Goal: Task Accomplishment & Management: Manage account settings

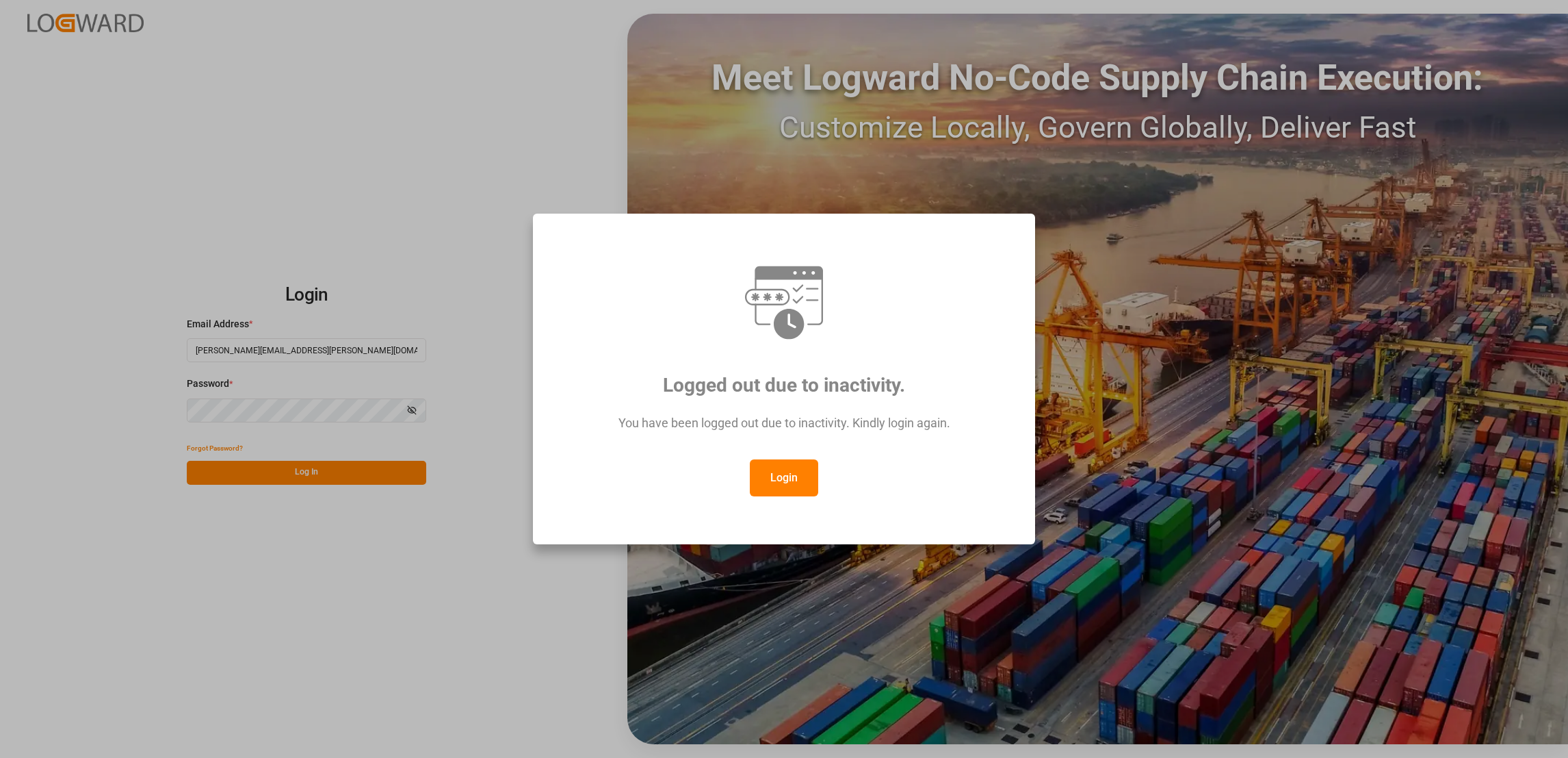
click at [799, 489] on button "Login" at bounding box center [784, 478] width 68 height 37
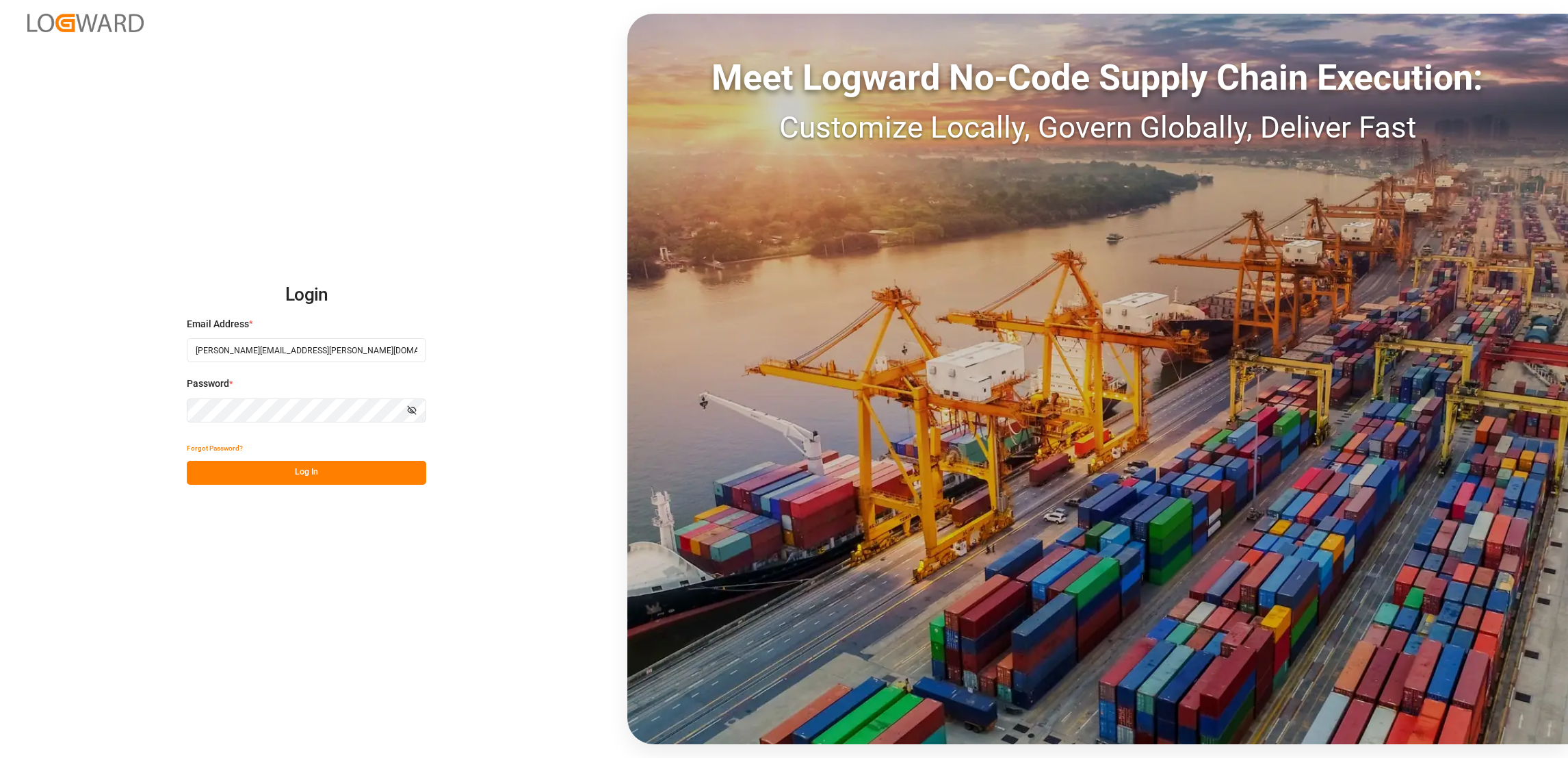
click at [353, 474] on button "Log In" at bounding box center [306, 472] width 240 height 24
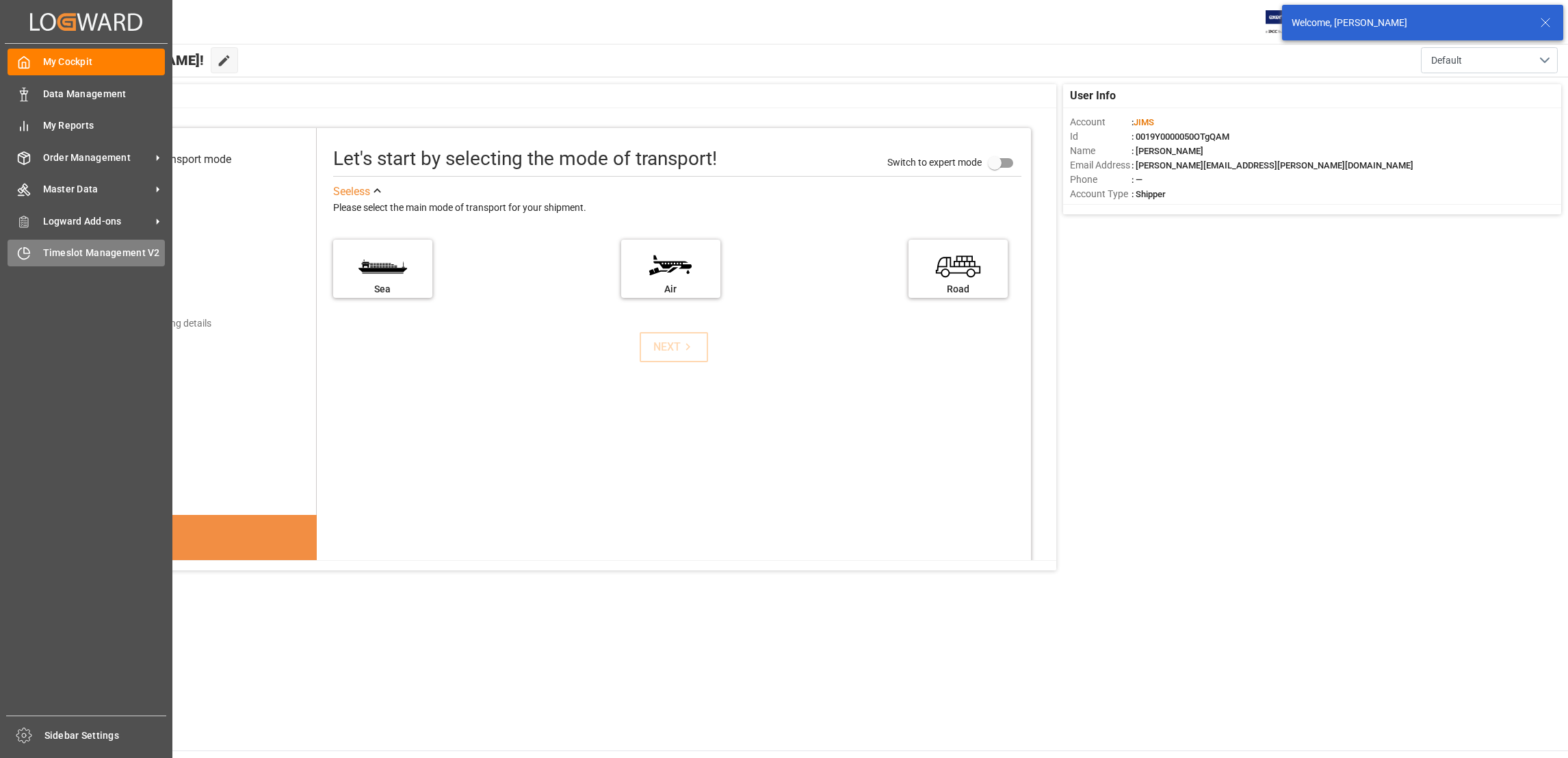
click at [60, 246] on span "Timeslot Management V2" at bounding box center [104, 253] width 123 height 14
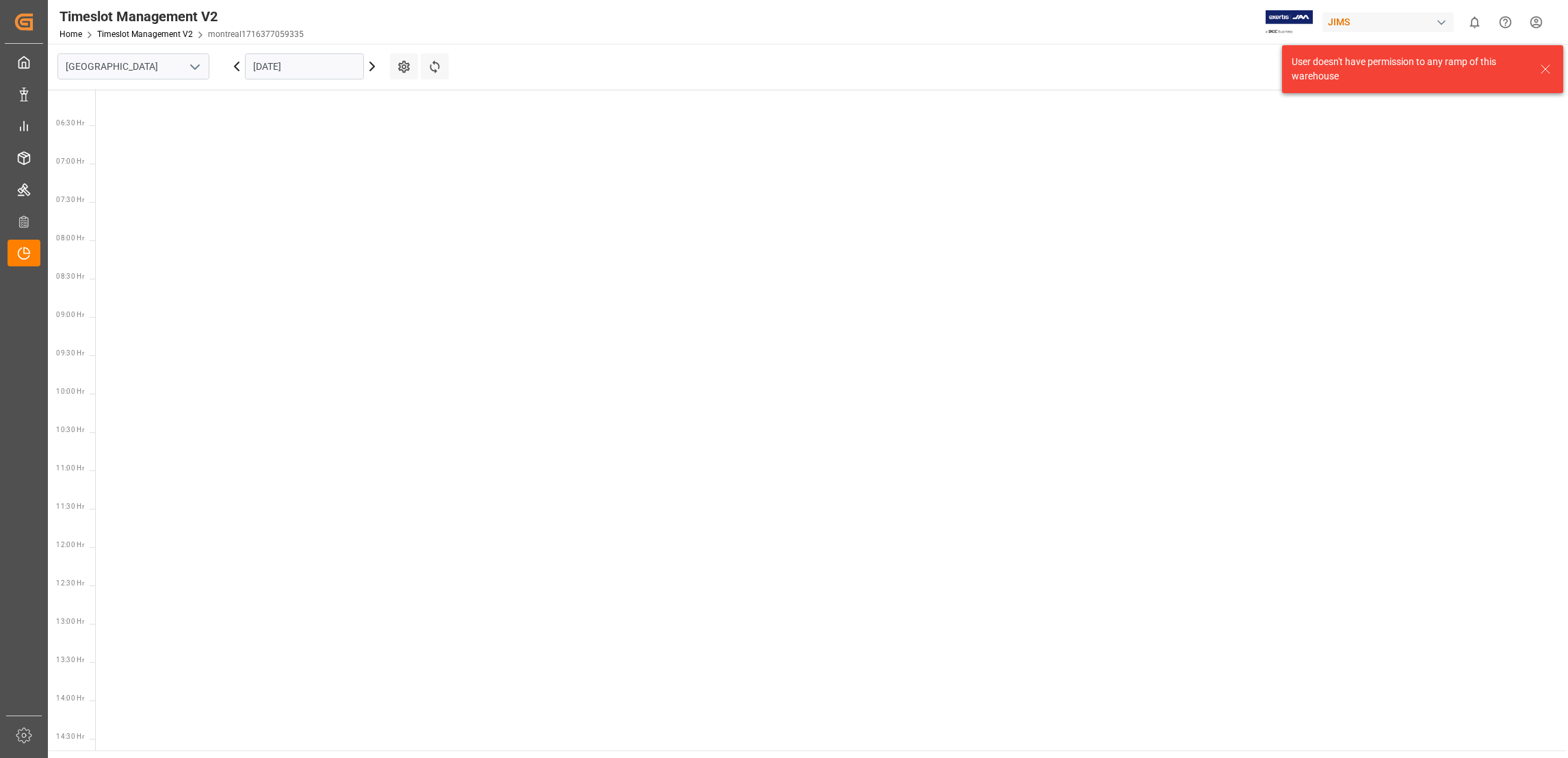
scroll to position [479, 0]
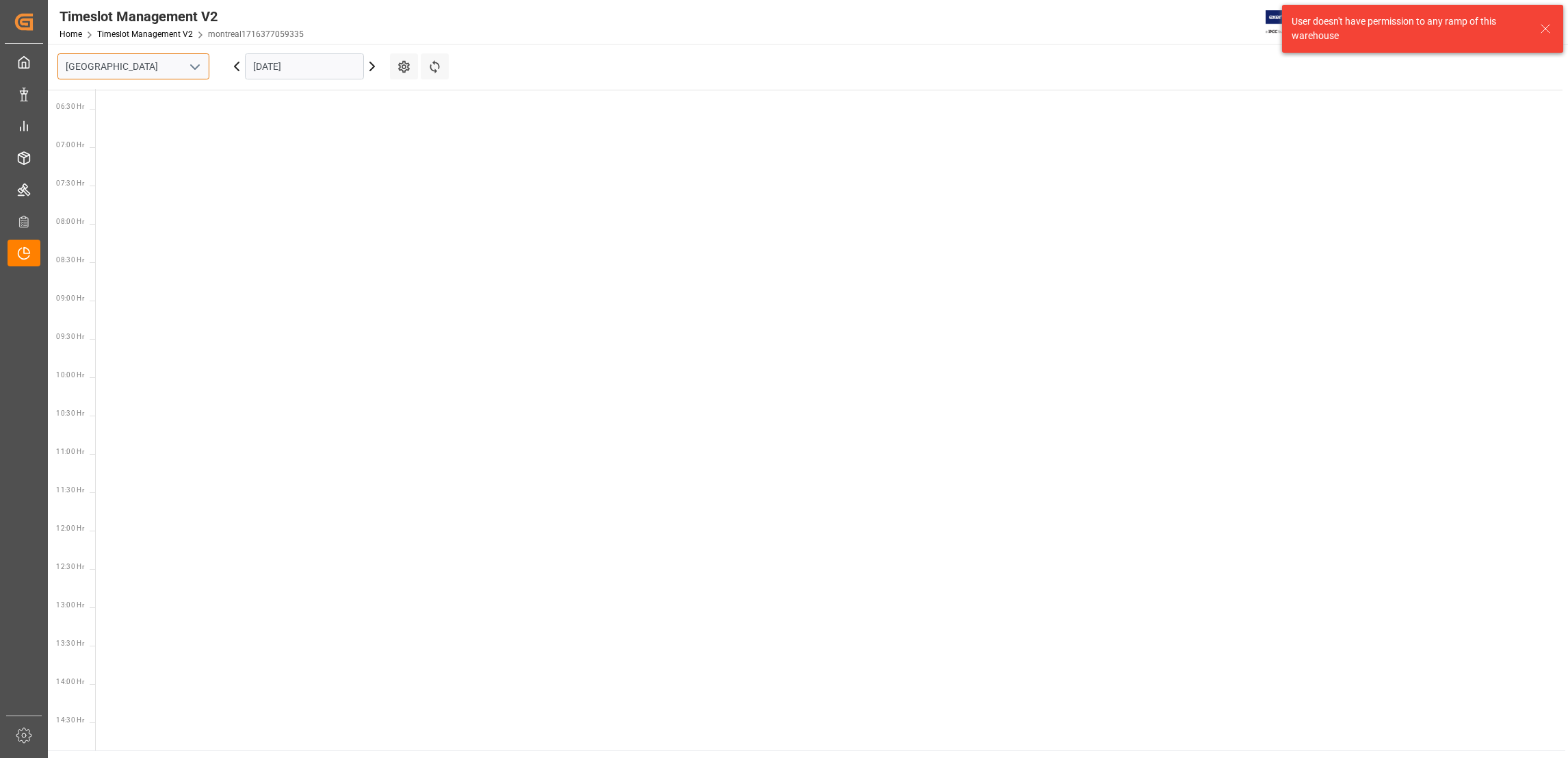
click at [159, 73] on input "Montreal" at bounding box center [133, 66] width 152 height 26
click at [203, 68] on button "open menu" at bounding box center [194, 66] width 21 height 21
click at [138, 119] on div "Southaven" at bounding box center [133, 127] width 150 height 31
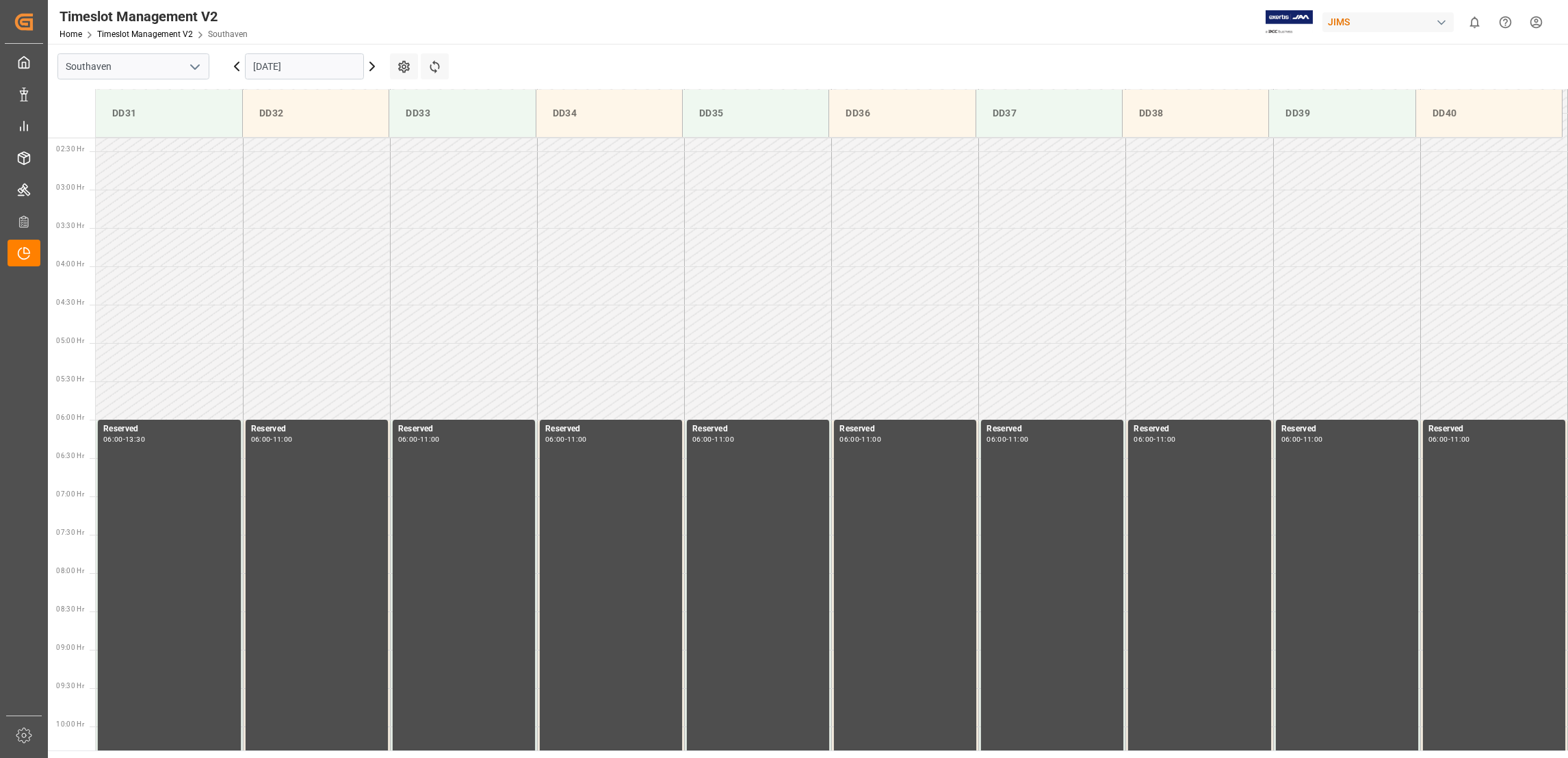
scroll to position [307, 0]
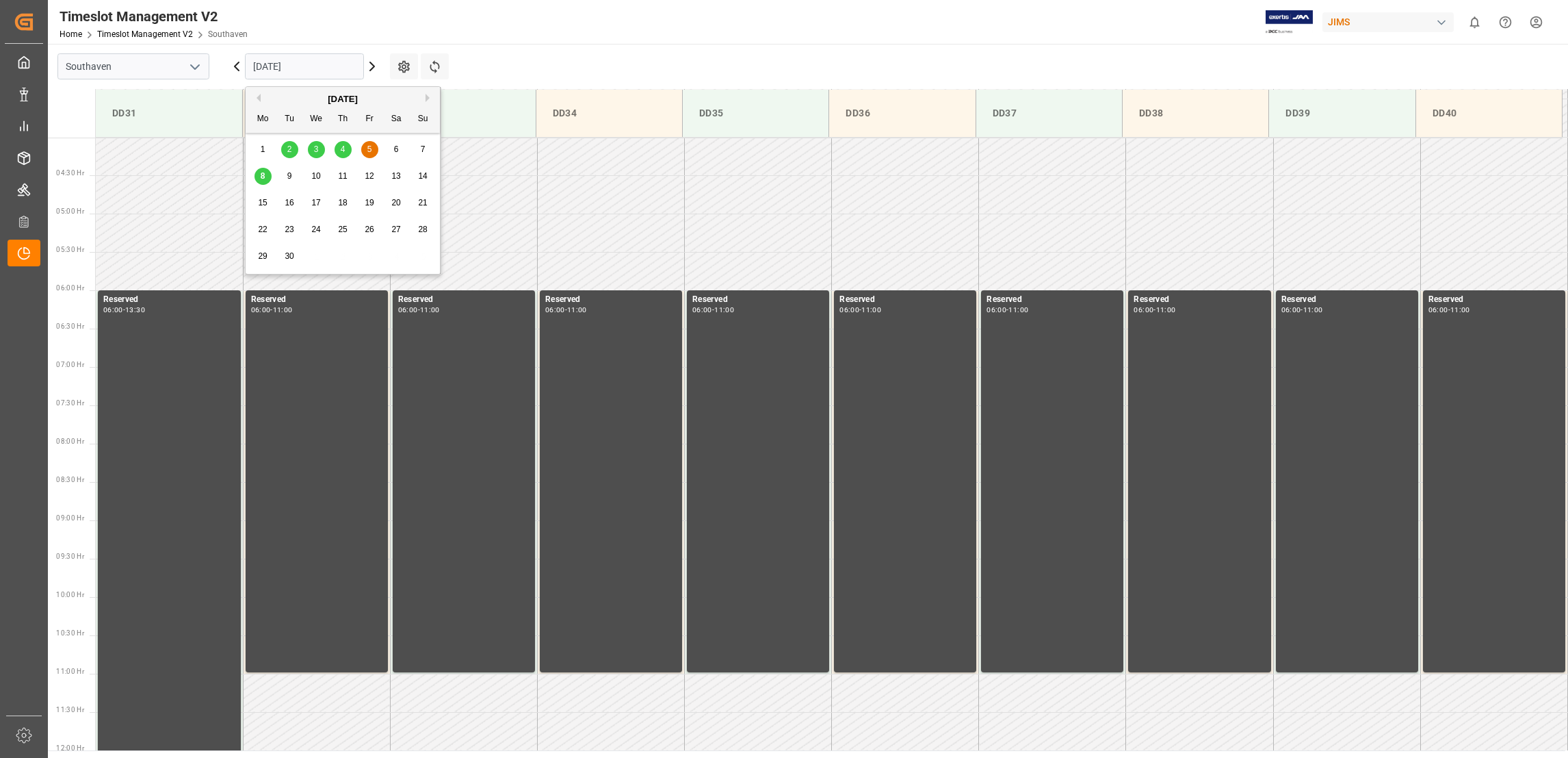
click at [339, 66] on input "[DATE]" at bounding box center [305, 66] width 119 height 26
click at [259, 175] on div "8" at bounding box center [263, 176] width 17 height 17
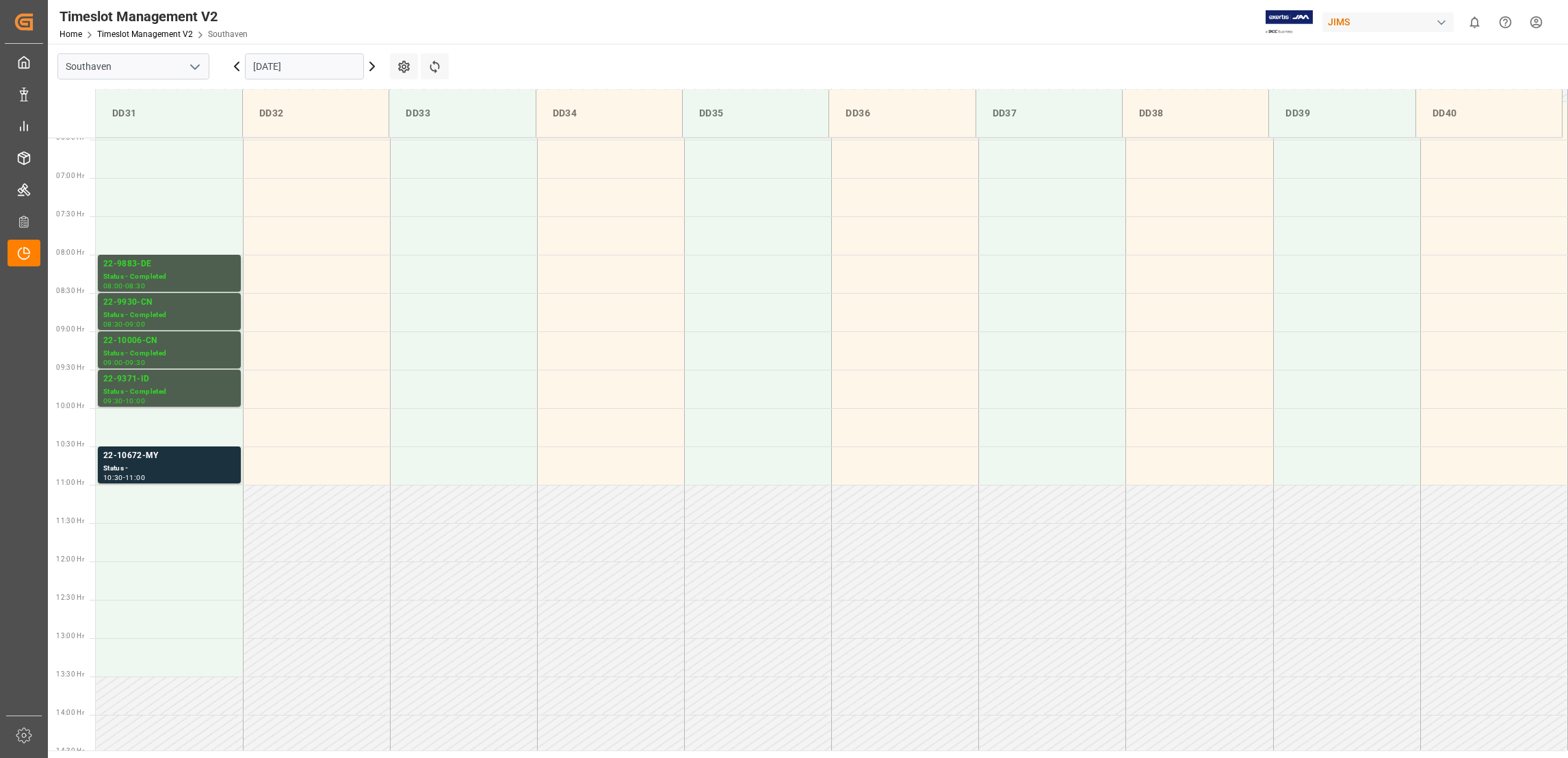
scroll to position [528, 0]
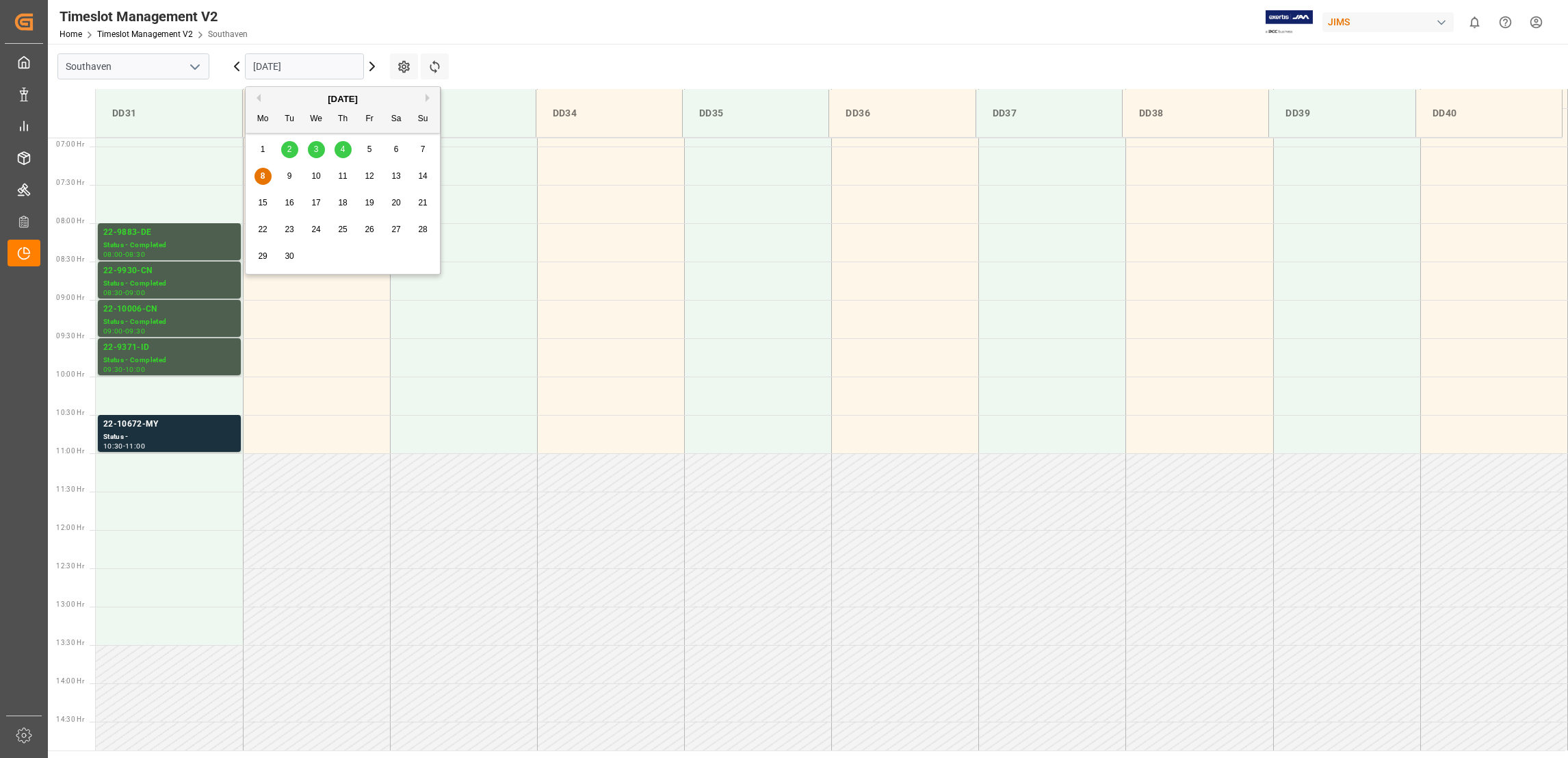
click at [335, 67] on input "08.09.2025" at bounding box center [305, 66] width 119 height 26
click at [369, 151] on span "5" at bounding box center [370, 149] width 5 height 10
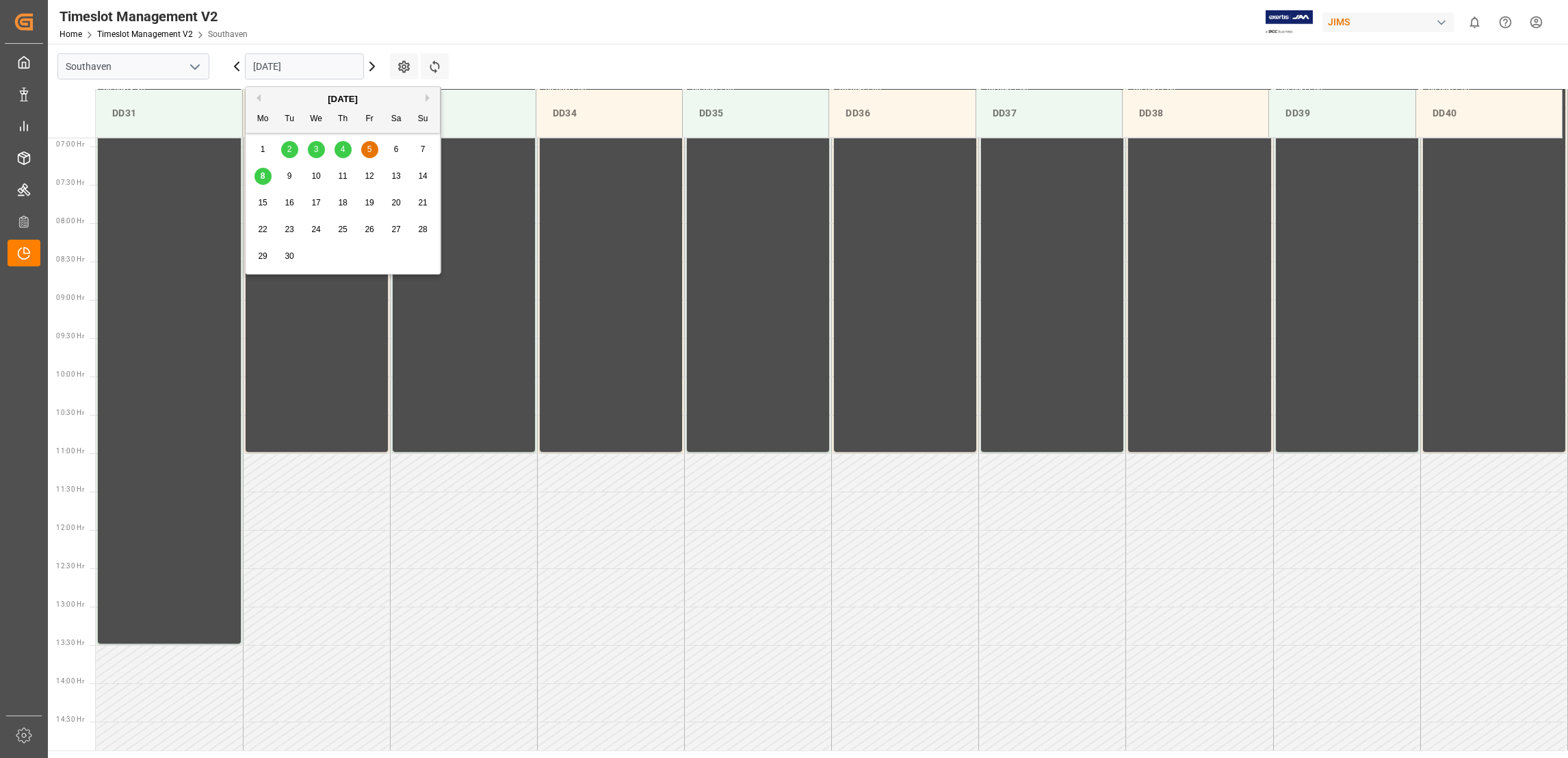
click at [338, 69] on input "[DATE]" at bounding box center [305, 66] width 119 height 26
click at [264, 183] on div "8" at bounding box center [263, 176] width 17 height 17
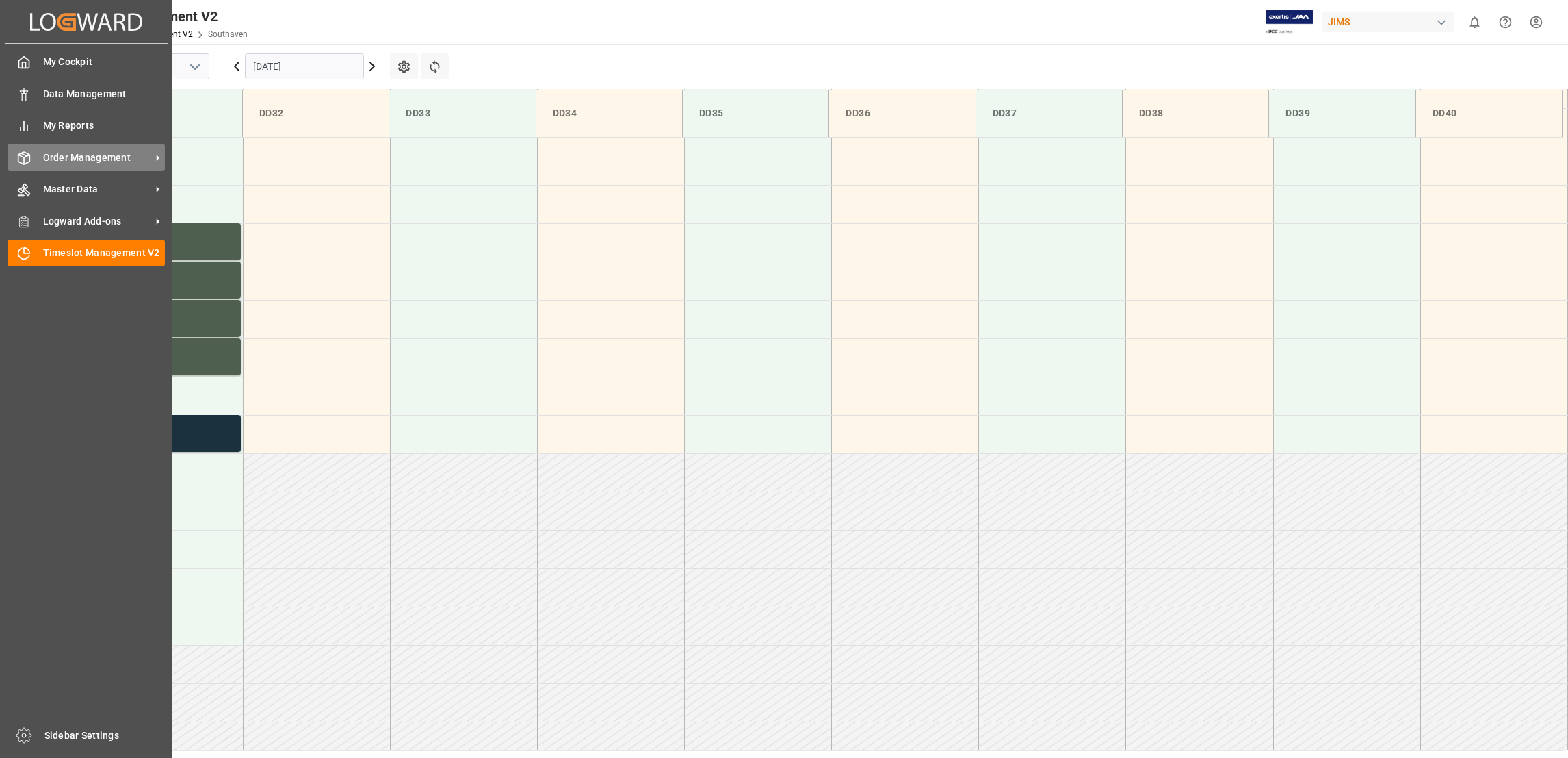
click at [153, 158] on icon at bounding box center [158, 158] width 14 height 14
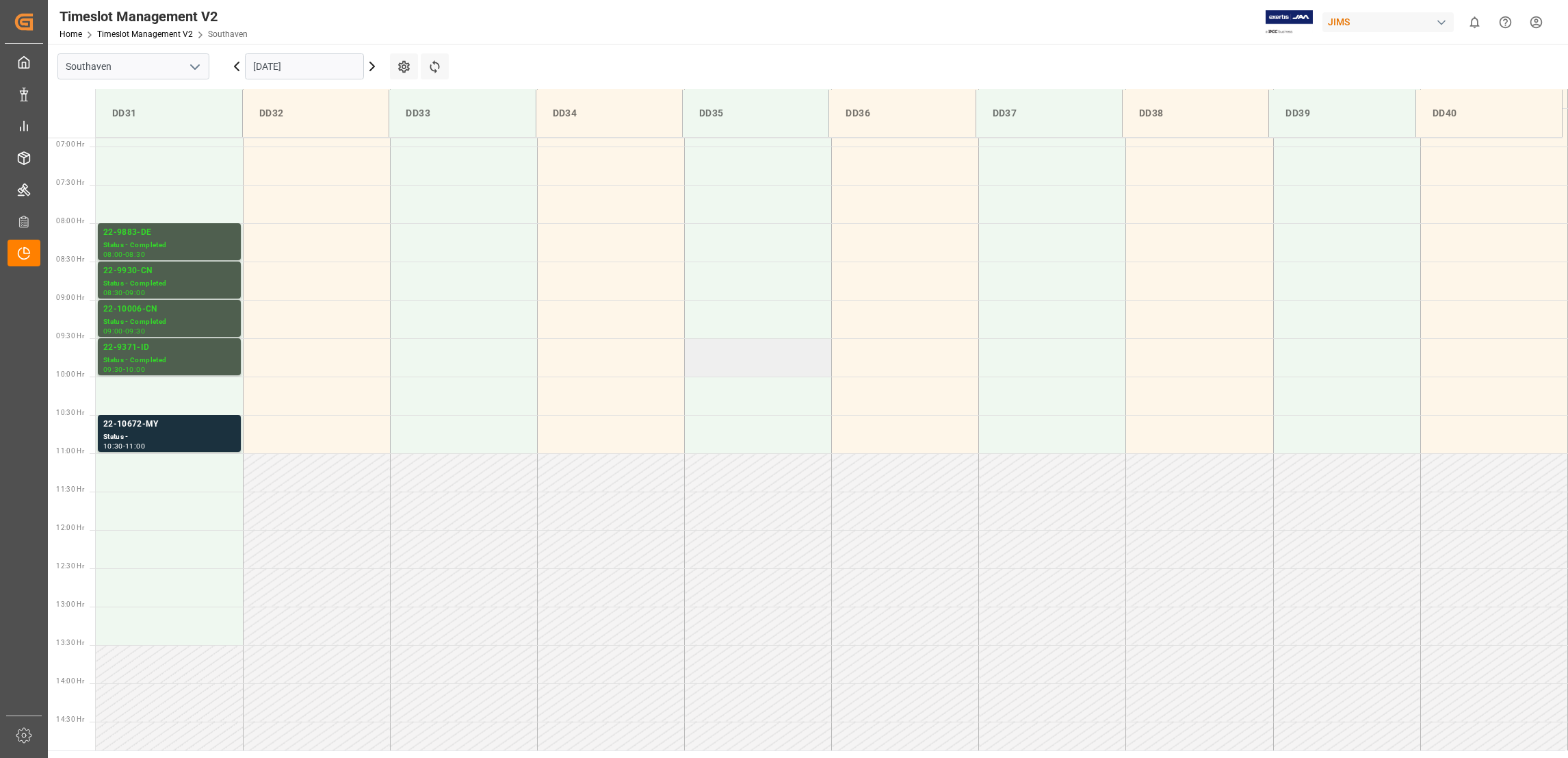
click at [783, 367] on td at bounding box center [758, 358] width 147 height 38
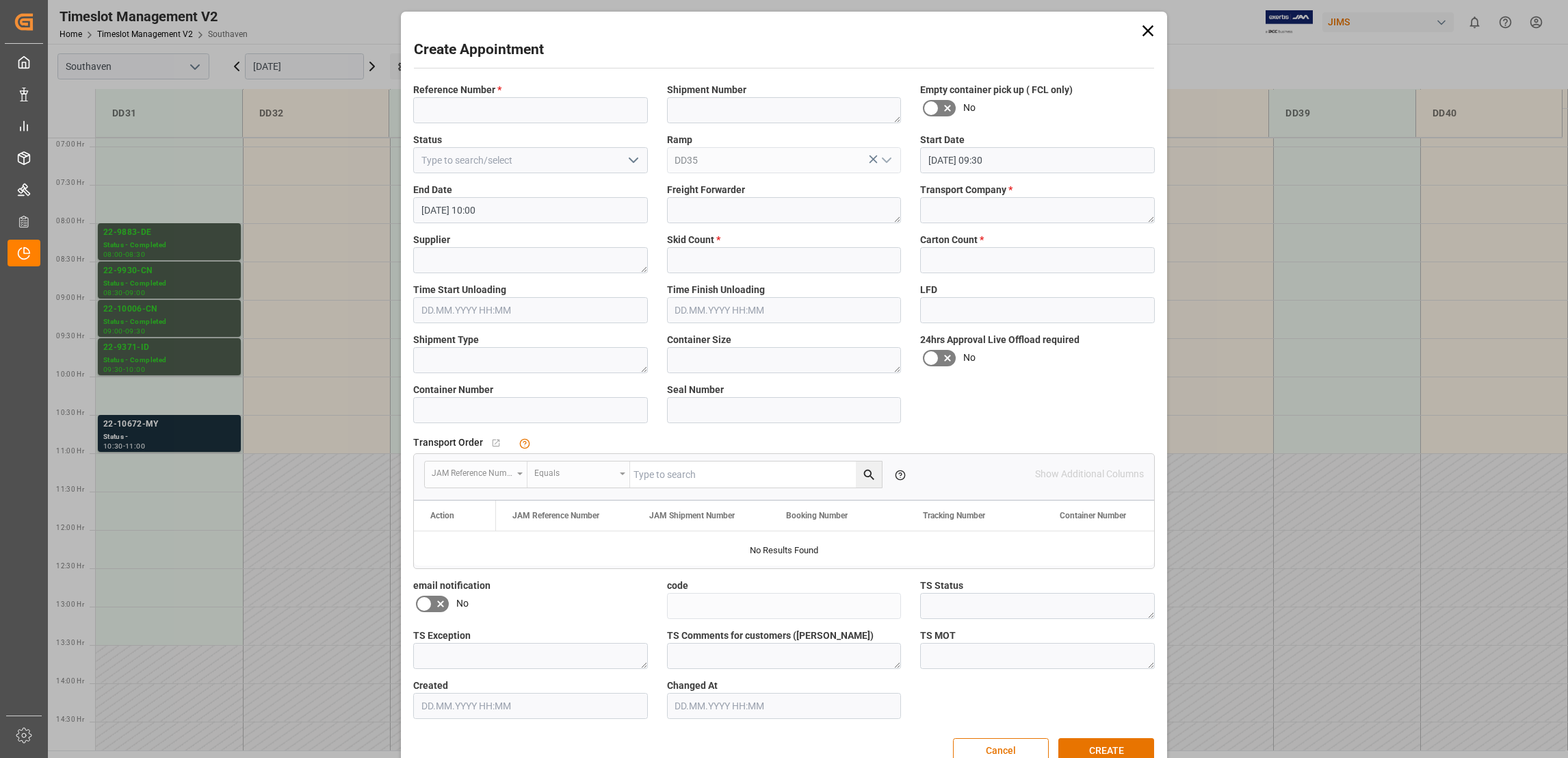
type input "08.09.2025 09:30"
type input "08.09.2025 10:00"
click at [1222, 81] on div "Create Appointment Reference Number * Shipment Number Empty container pick up (…" at bounding box center [784, 379] width 1568 height 758
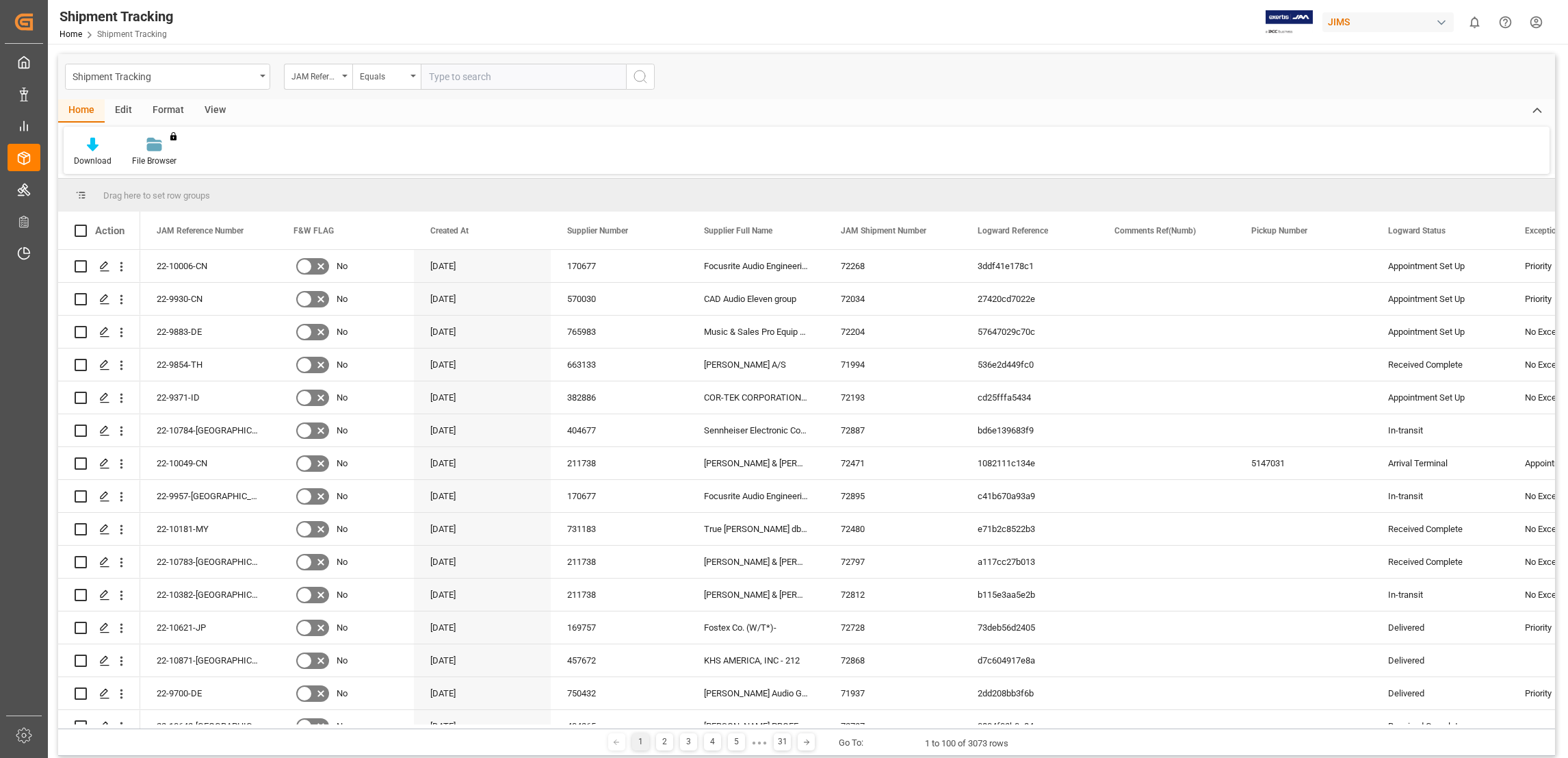
click at [215, 105] on div "View" at bounding box center [215, 111] width 41 height 23
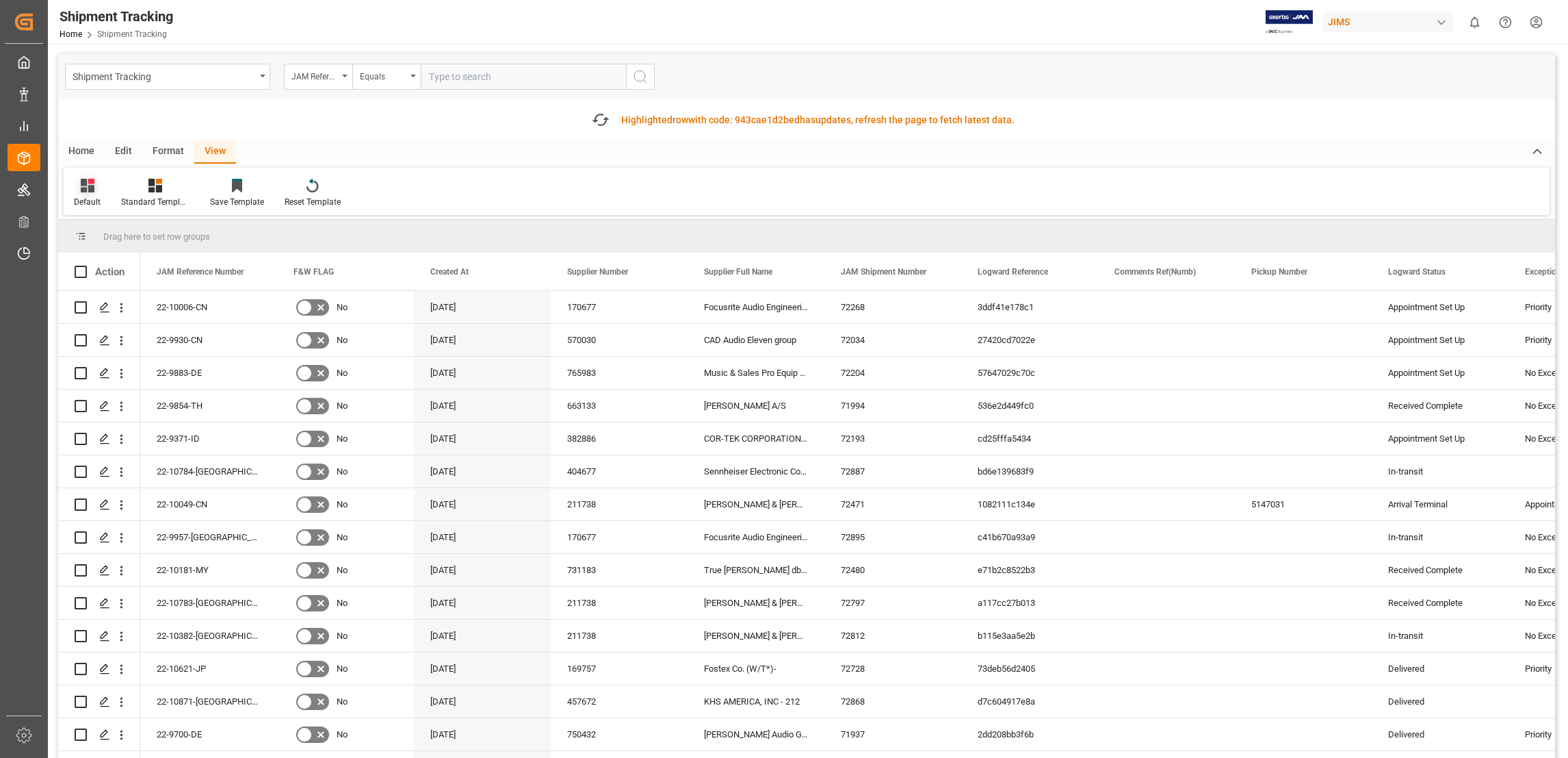
click at [74, 197] on div "Default" at bounding box center [88, 201] width 27 height 12
click at [153, 289] on div "[PERSON_NAME] shipment tracking" at bounding box center [140, 291] width 119 height 14
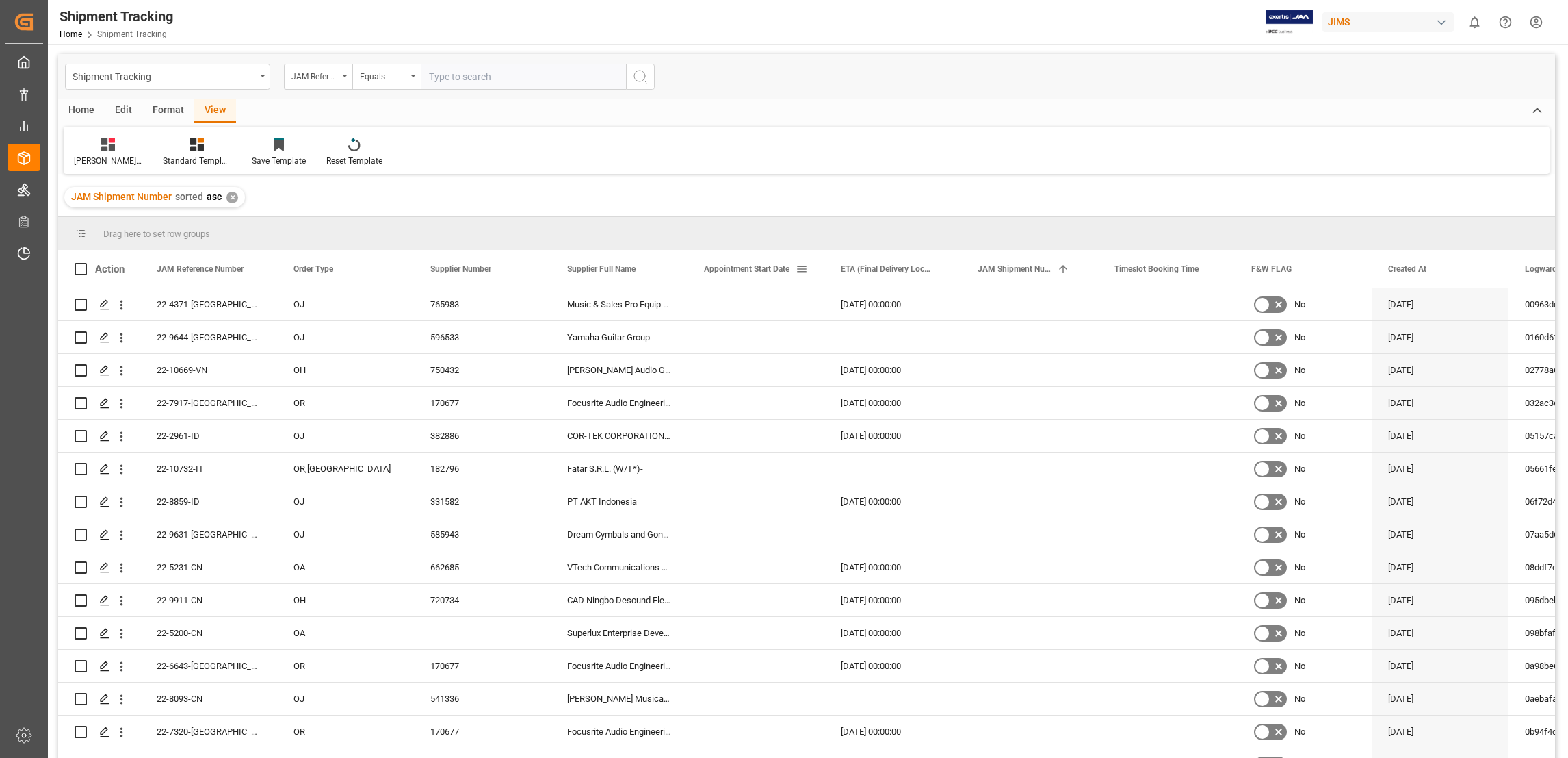
click at [804, 268] on span at bounding box center [802, 268] width 12 height 12
click at [892, 272] on span "filter" at bounding box center [886, 271] width 12 height 12
click at [930, 342] on input "date" at bounding box center [864, 342] width 134 height 27
type input "[DATE]"
click at [889, 382] on button "Apply" at bounding box center [883, 385] width 25 height 14
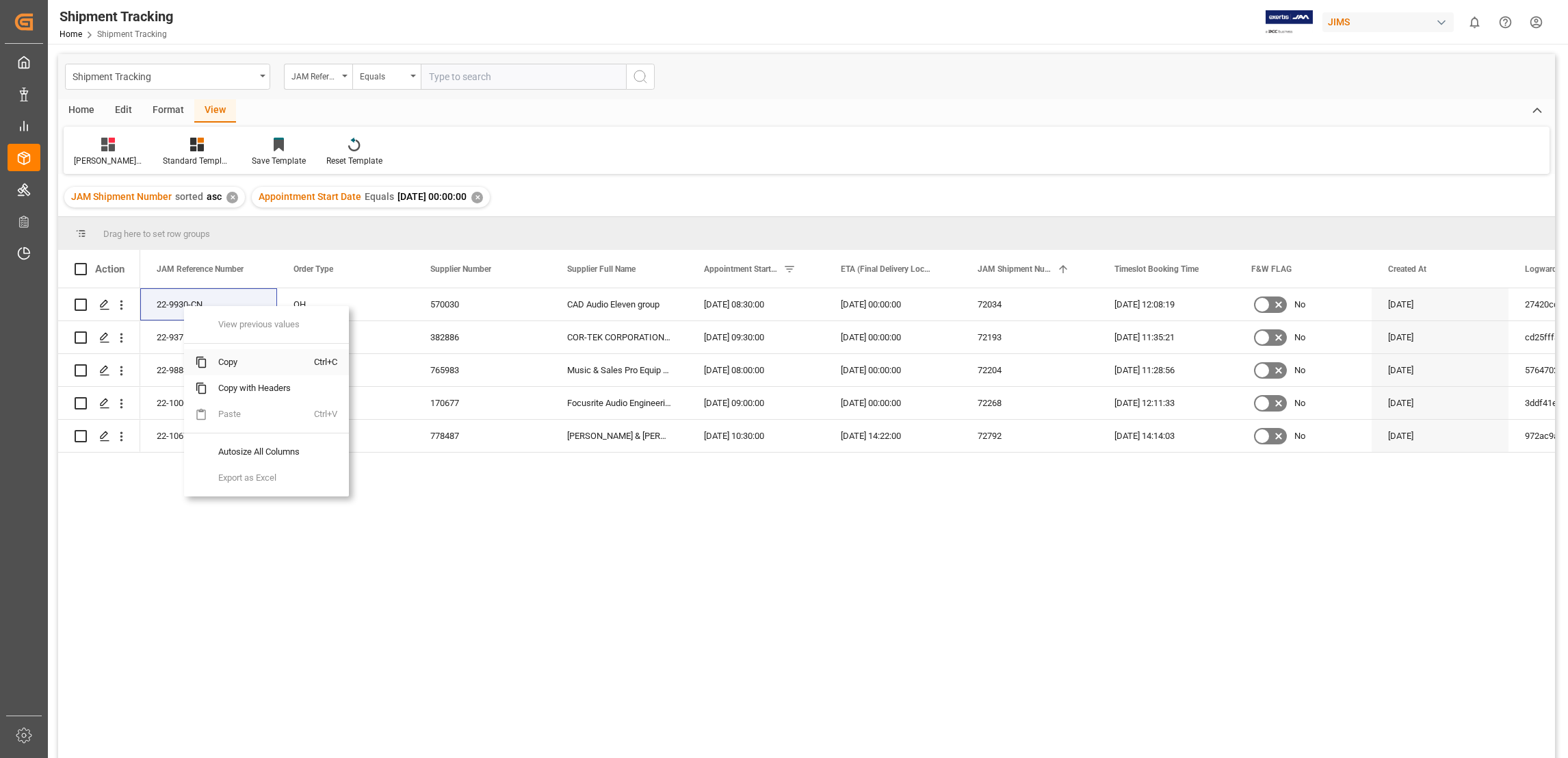
click at [259, 367] on span "Copy" at bounding box center [260, 361] width 107 height 26
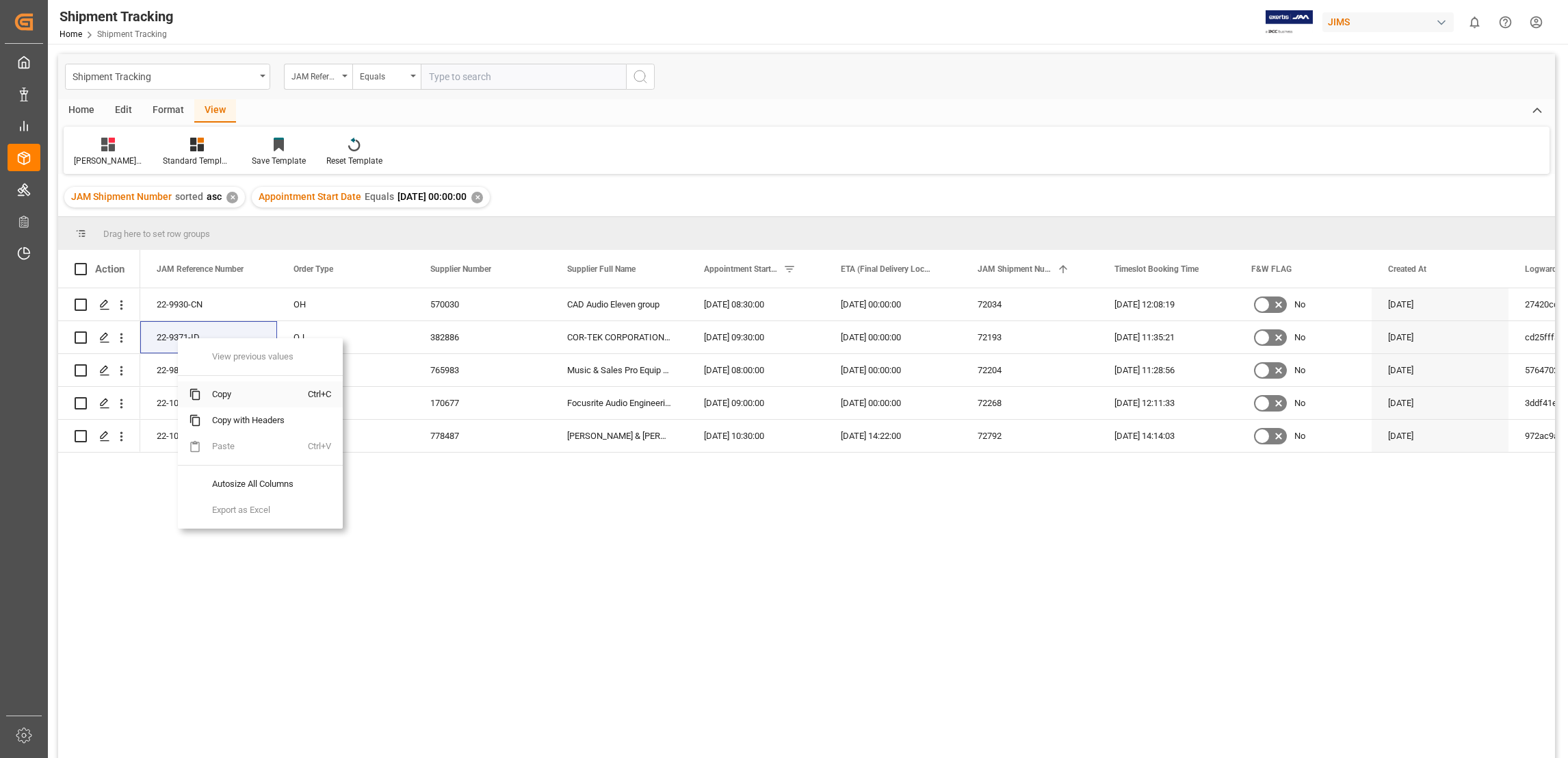
click at [223, 397] on span "Copy" at bounding box center [255, 394] width 107 height 26
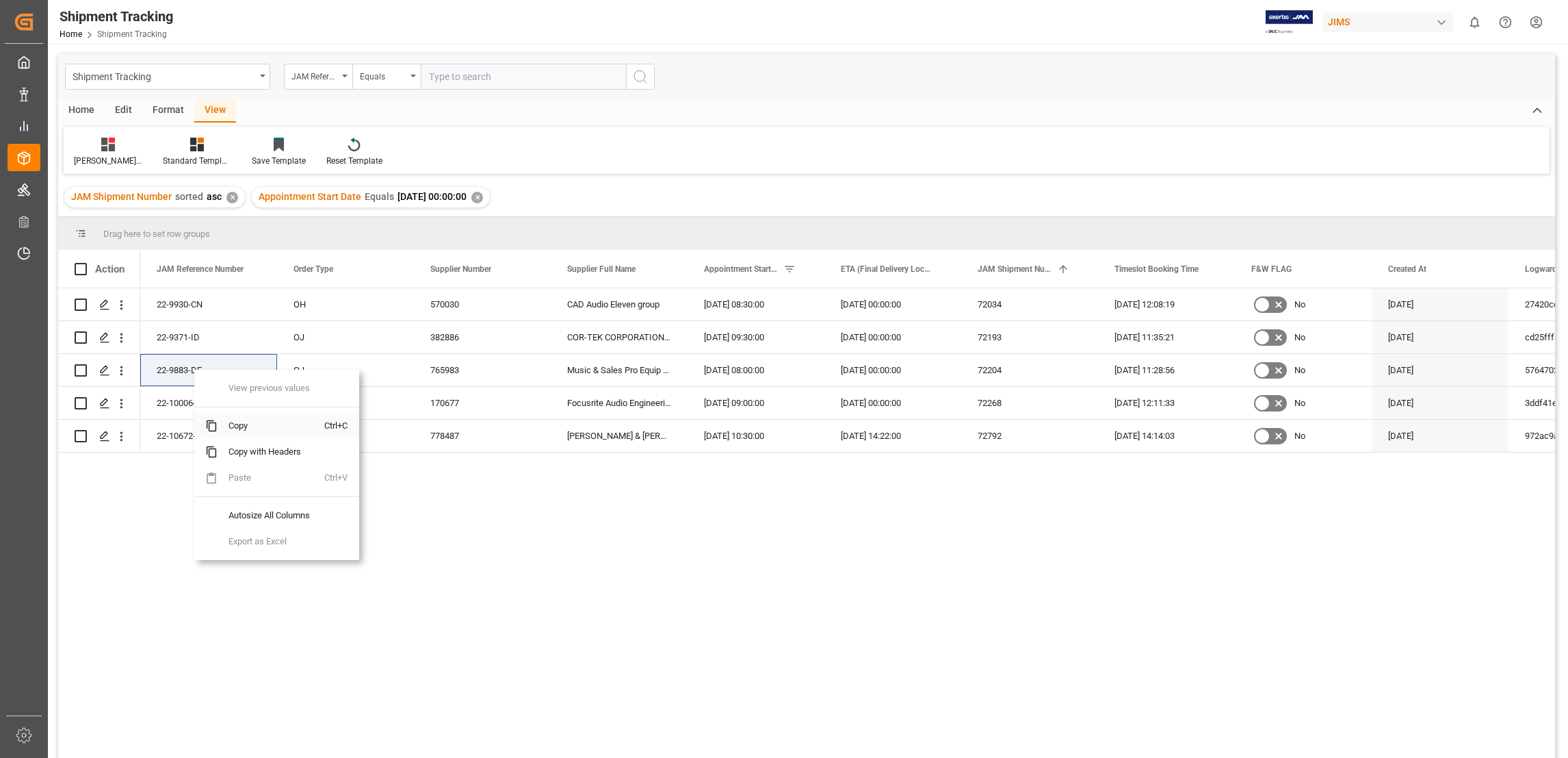
click at [259, 436] on span "Copy" at bounding box center [271, 425] width 107 height 26
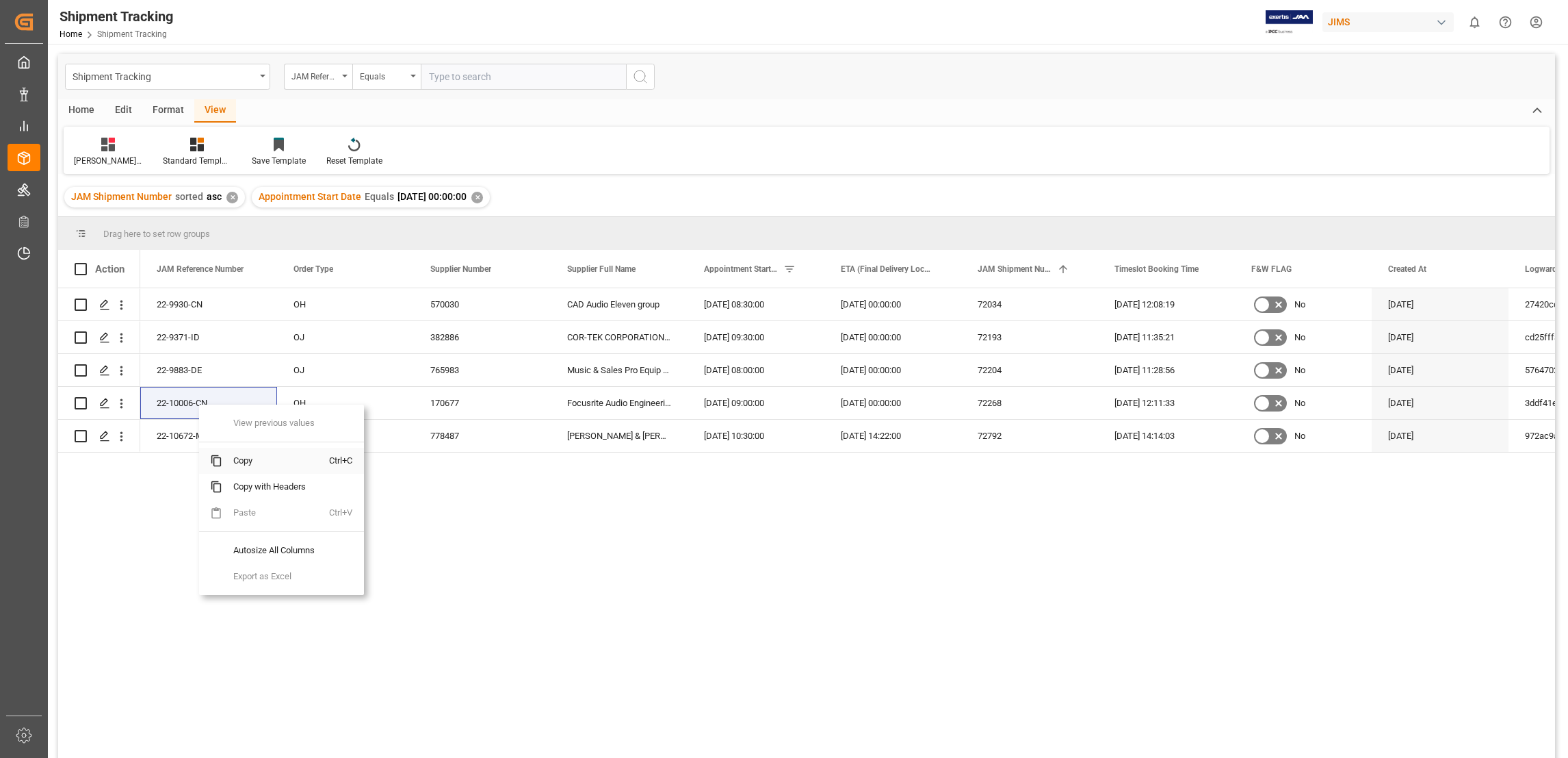
click at [254, 460] on span "Copy" at bounding box center [275, 460] width 107 height 26
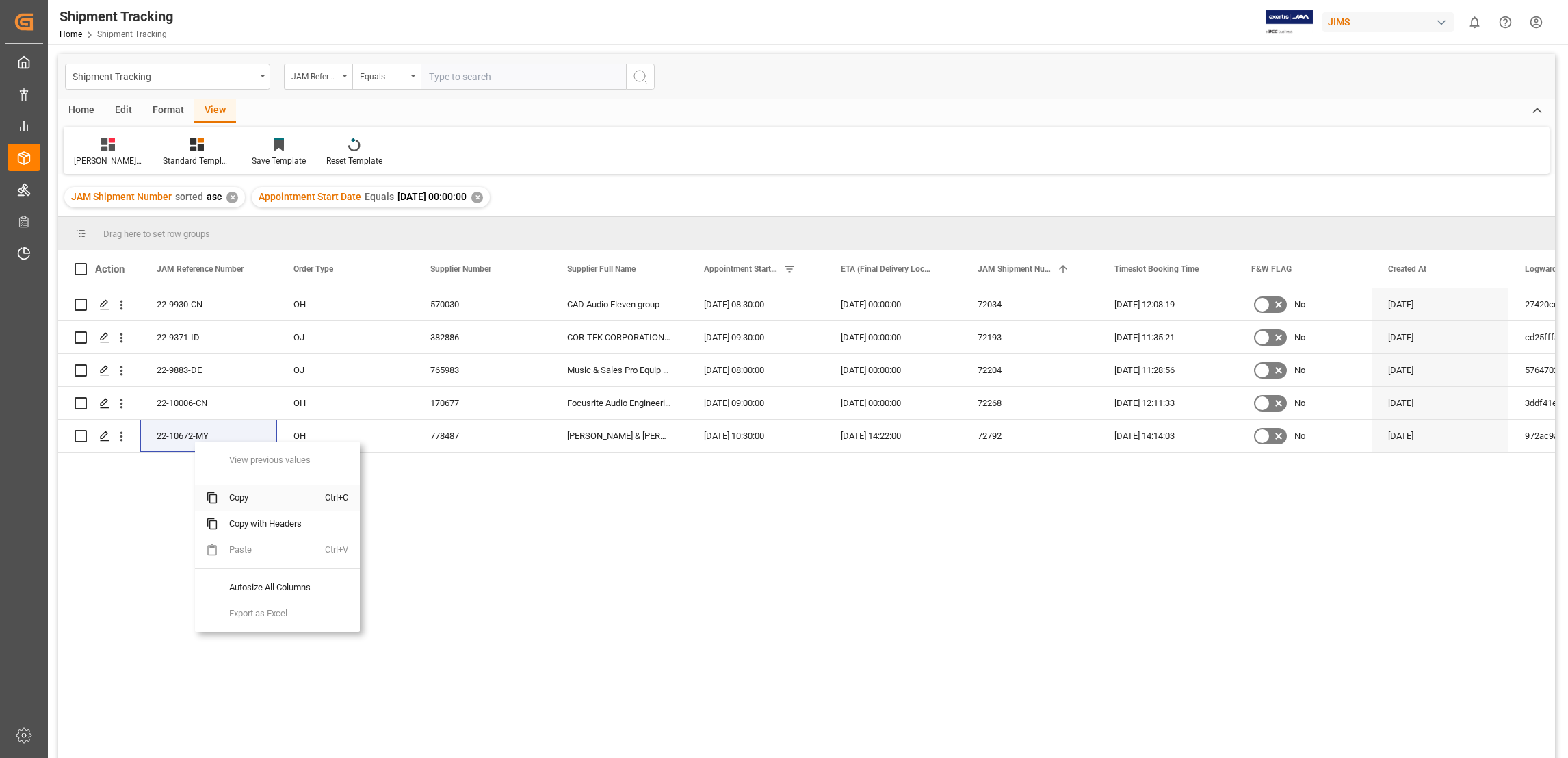
click at [280, 498] on span "Copy" at bounding box center [271, 498] width 107 height 26
